Goal: Obtain resource: Download file/media

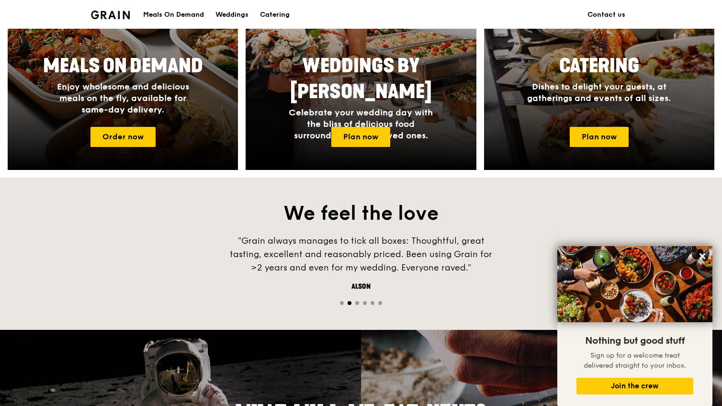
scroll to position [380, 0]
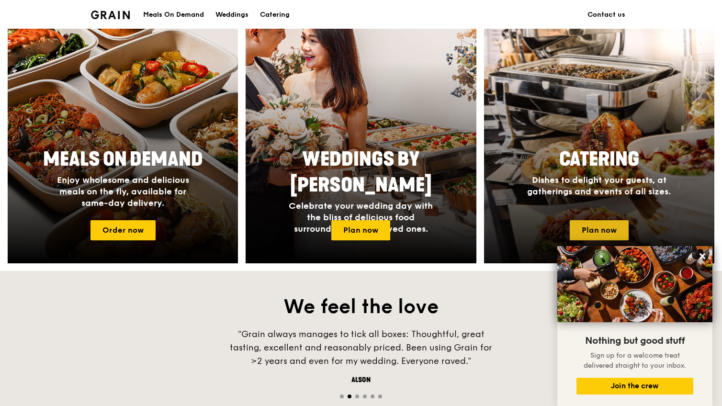
click at [602, 226] on link "Plan now" at bounding box center [599, 230] width 59 height 20
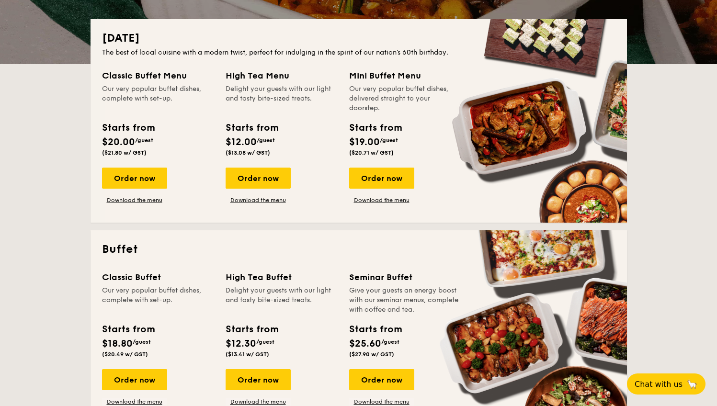
scroll to position [326, 0]
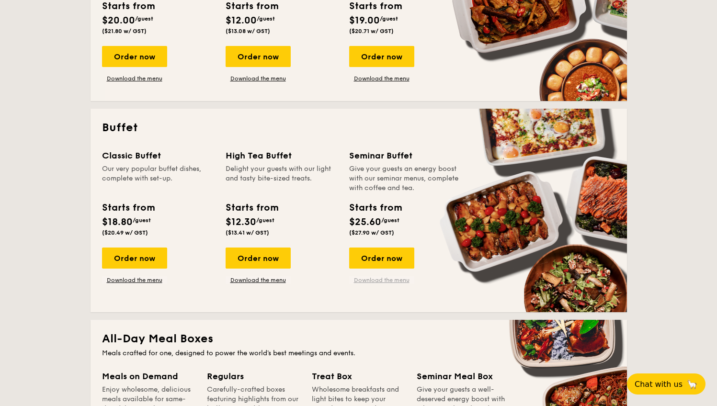
click at [375, 281] on link "Download the menu" at bounding box center [381, 280] width 65 height 8
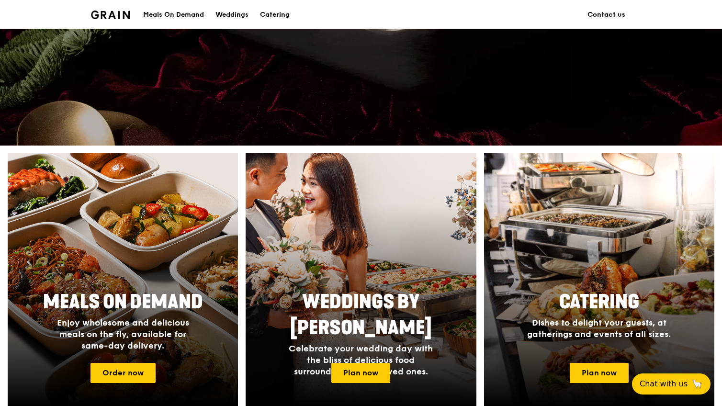
scroll to position [344, 0]
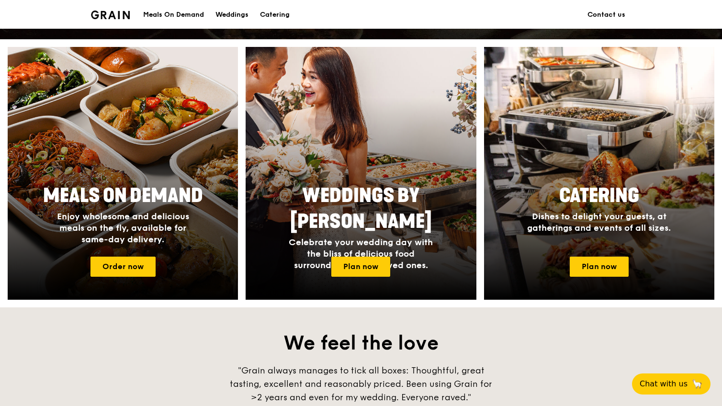
click at [274, 16] on div "Catering" at bounding box center [275, 14] width 30 height 29
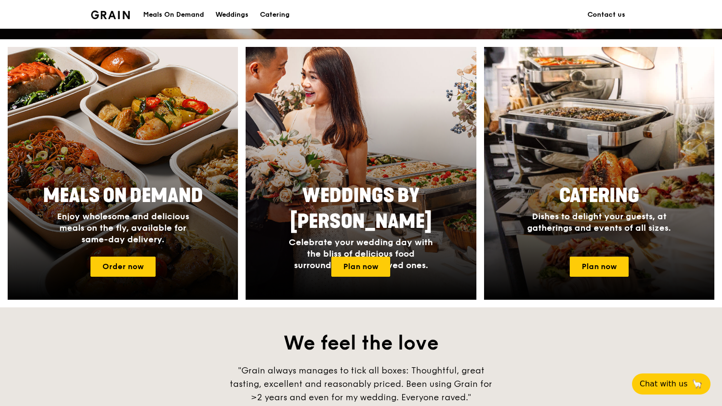
scroll to position [0, 0]
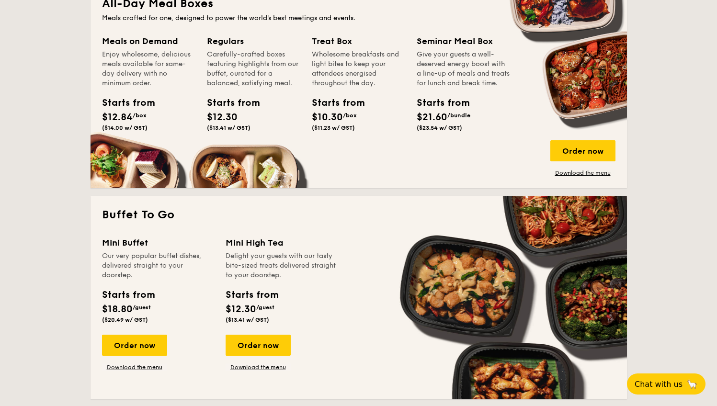
scroll to position [845, 0]
